Goal: Find specific page/section: Find specific page/section

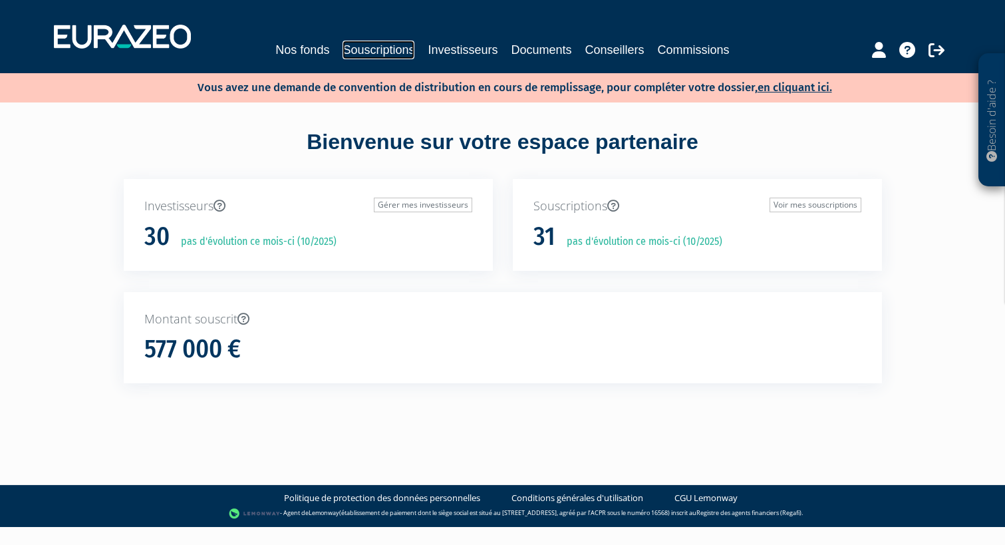
click at [395, 50] on link "Souscriptions" at bounding box center [378, 50] width 72 height 19
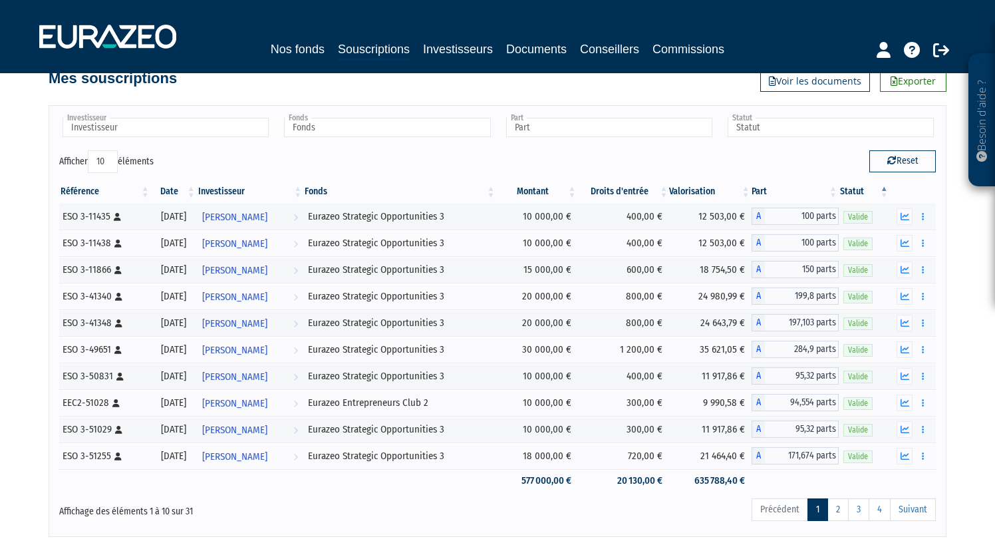
scroll to position [147, 0]
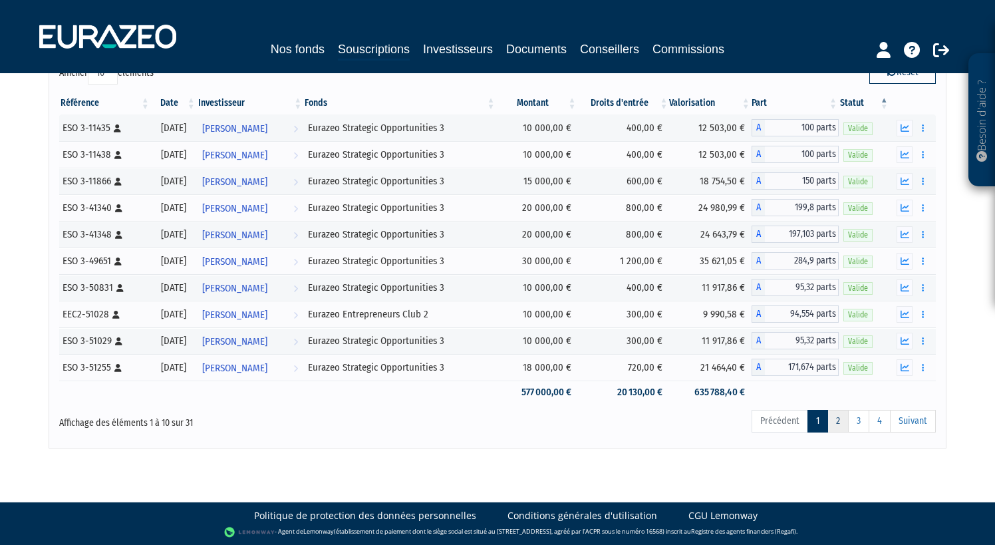
click at [839, 416] on link "2" at bounding box center [837, 421] width 21 height 23
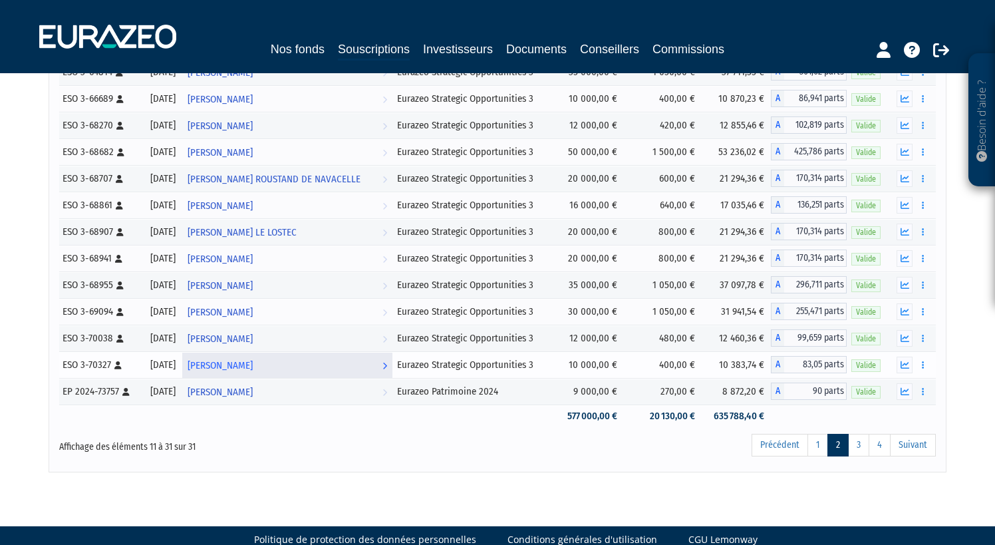
click at [253, 366] on span "[PERSON_NAME]" at bounding box center [220, 365] width 65 height 25
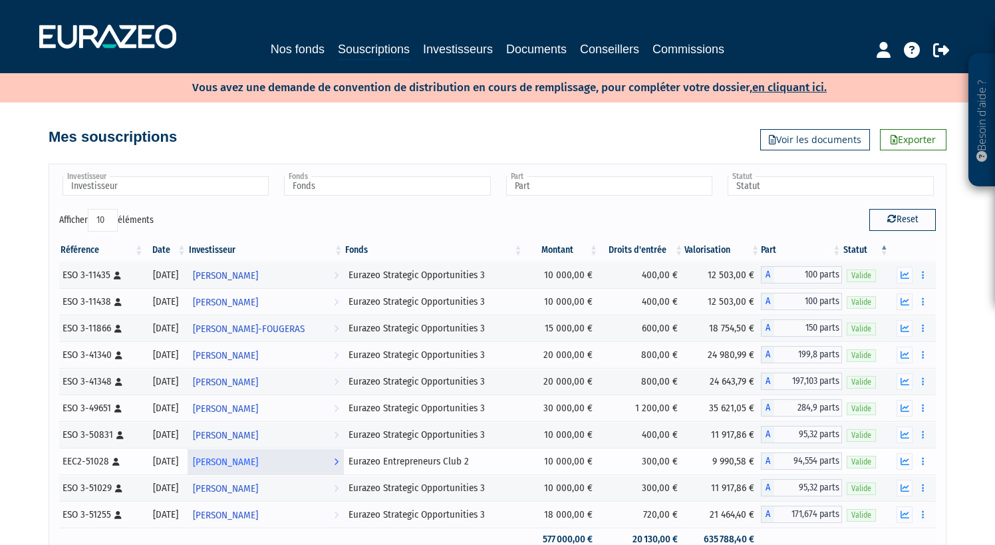
scroll to position [147, 0]
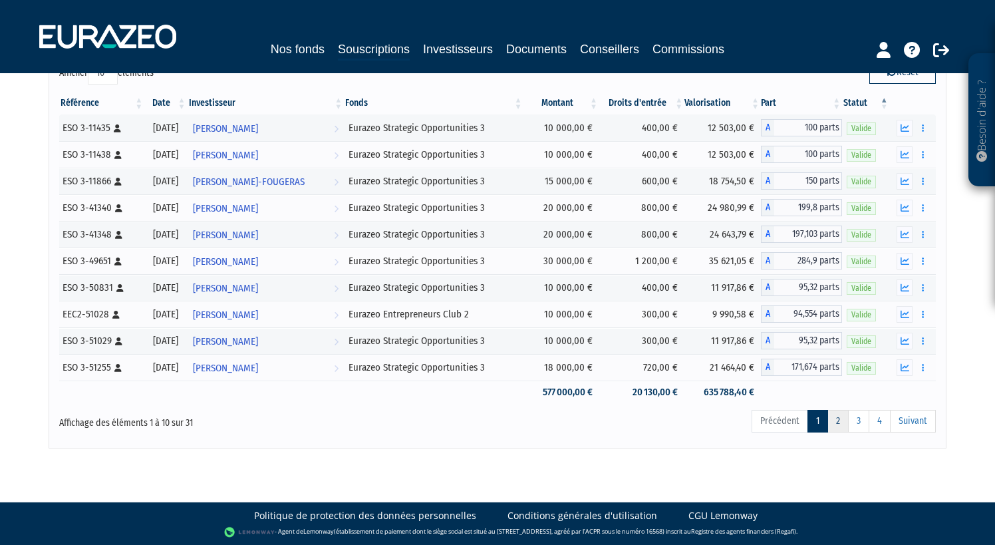
click at [839, 423] on link "2" at bounding box center [837, 421] width 21 height 23
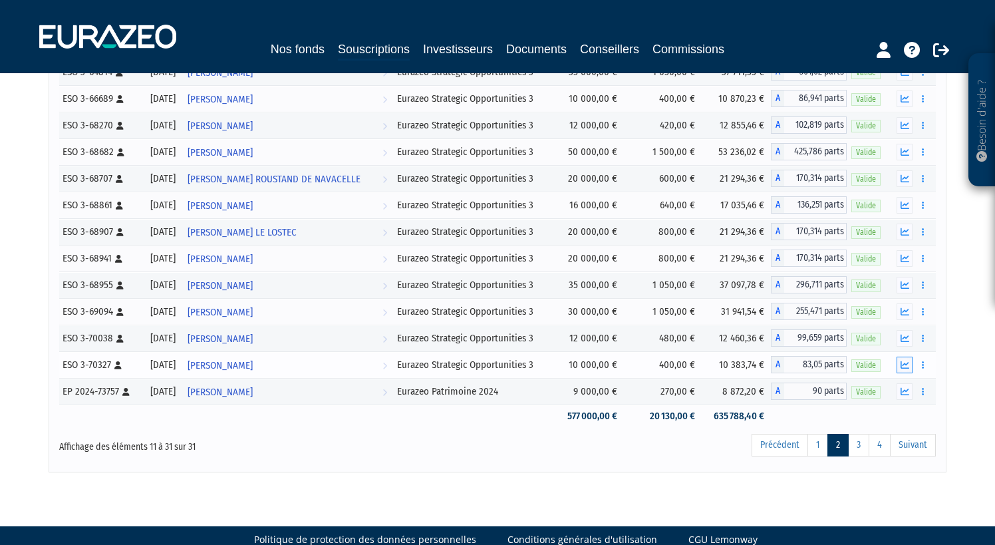
click at [905, 364] on icon "button" at bounding box center [904, 364] width 9 height 9
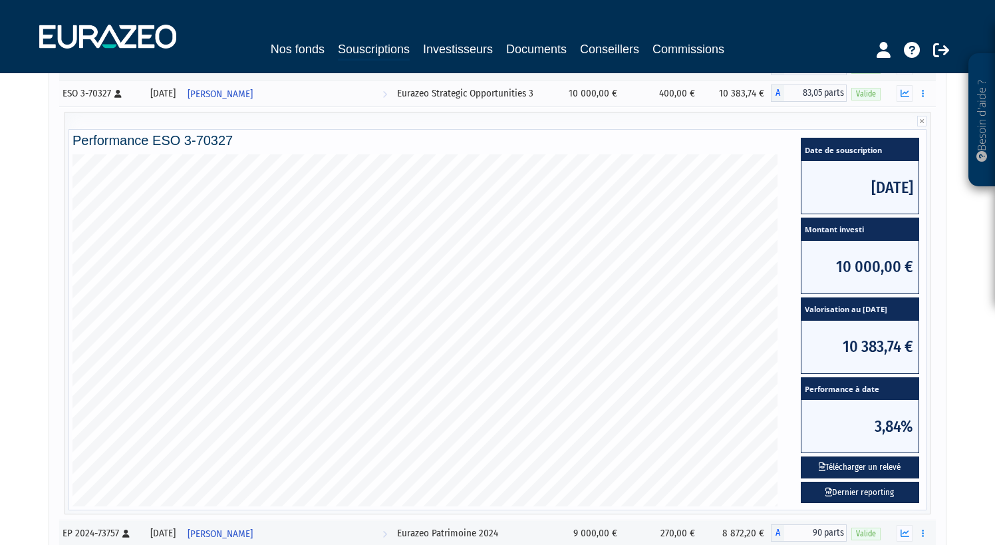
scroll to position [706, 0]
